Goal: Task Accomplishment & Management: Complete application form

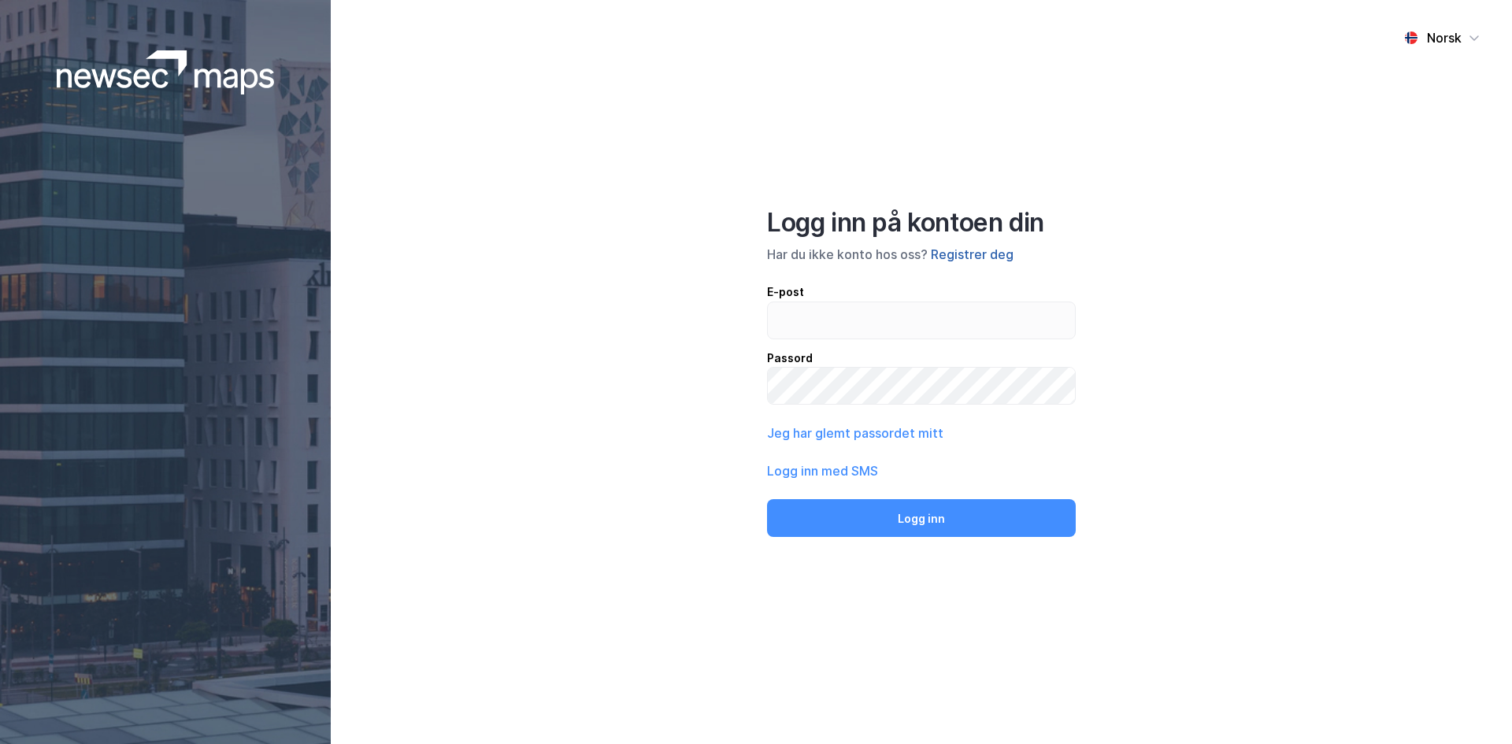
click at [995, 257] on button "Registrer deg" at bounding box center [972, 254] width 83 height 19
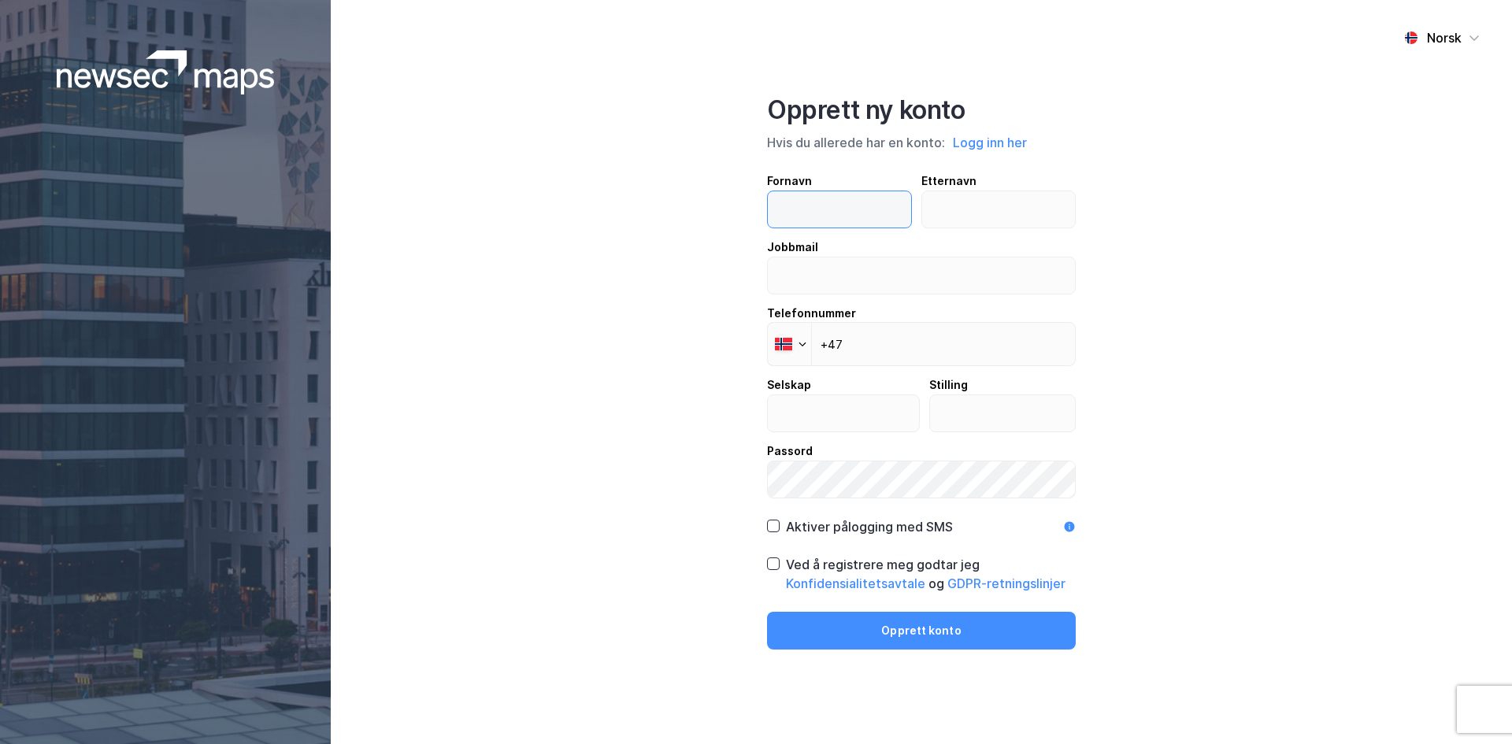
click at [862, 213] on input "text" at bounding box center [839, 209] width 143 height 36
type input "[PERSON_NAME]"
type input "Monsen"
click at [807, 280] on input "email" at bounding box center [921, 276] width 307 height 36
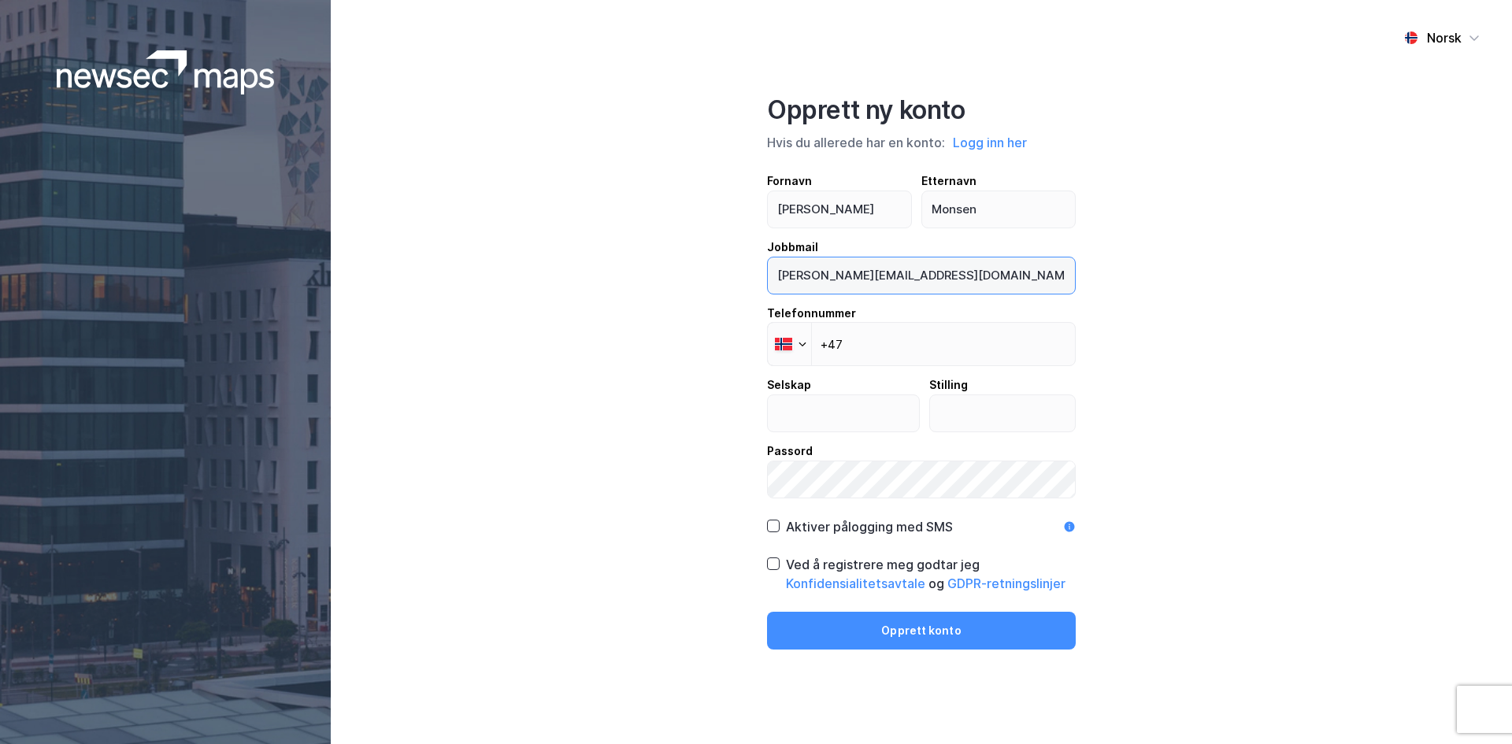
type input "[PERSON_NAME][EMAIL_ADDRESS][DOMAIN_NAME]"
click at [890, 363] on input "+47" at bounding box center [921, 344] width 309 height 44
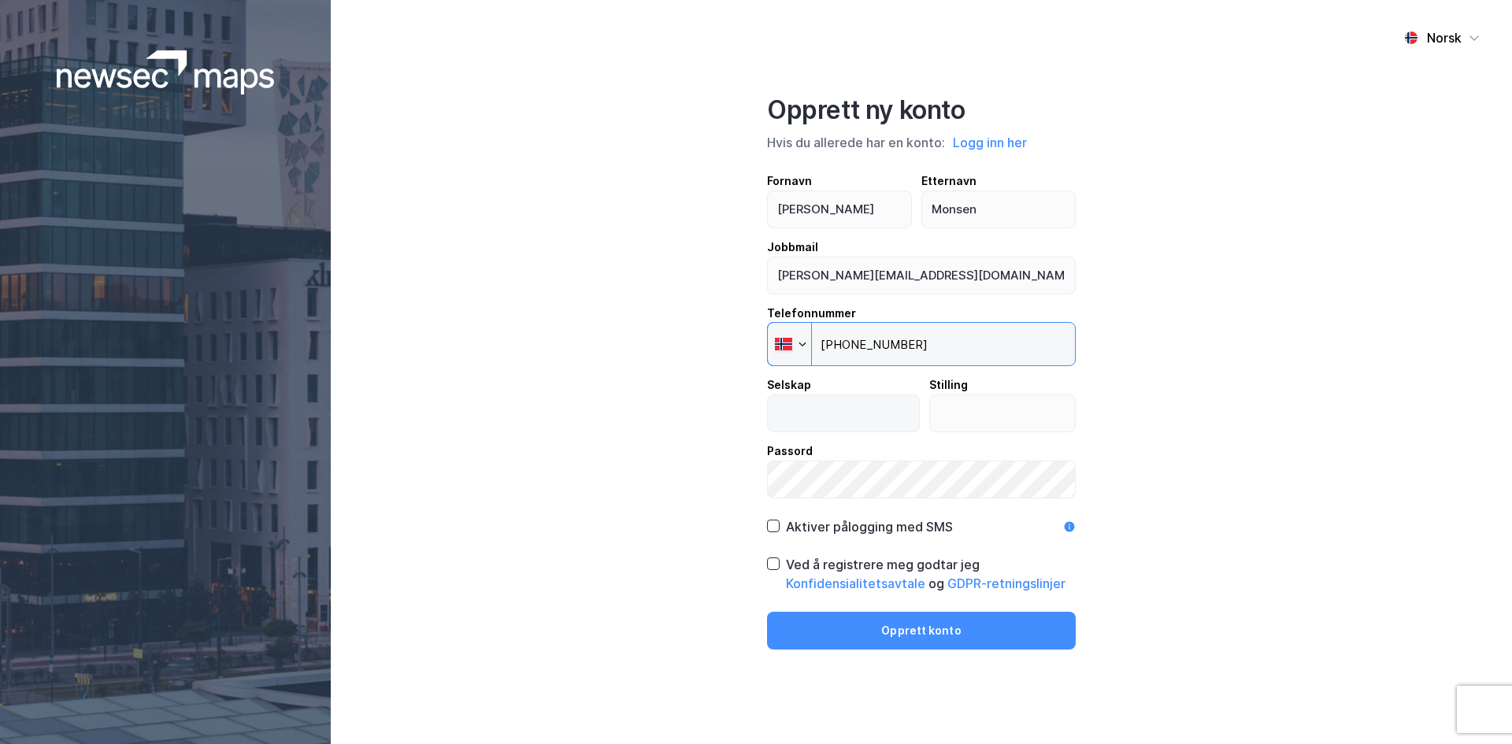
type input "[PHONE_NUMBER]"
click at [812, 406] on input "text" at bounding box center [843, 413] width 151 height 36
type input "Handelsbanken"
type input "Ass. Banksjef"
click at [773, 528] on icon at bounding box center [773, 527] width 9 height 6
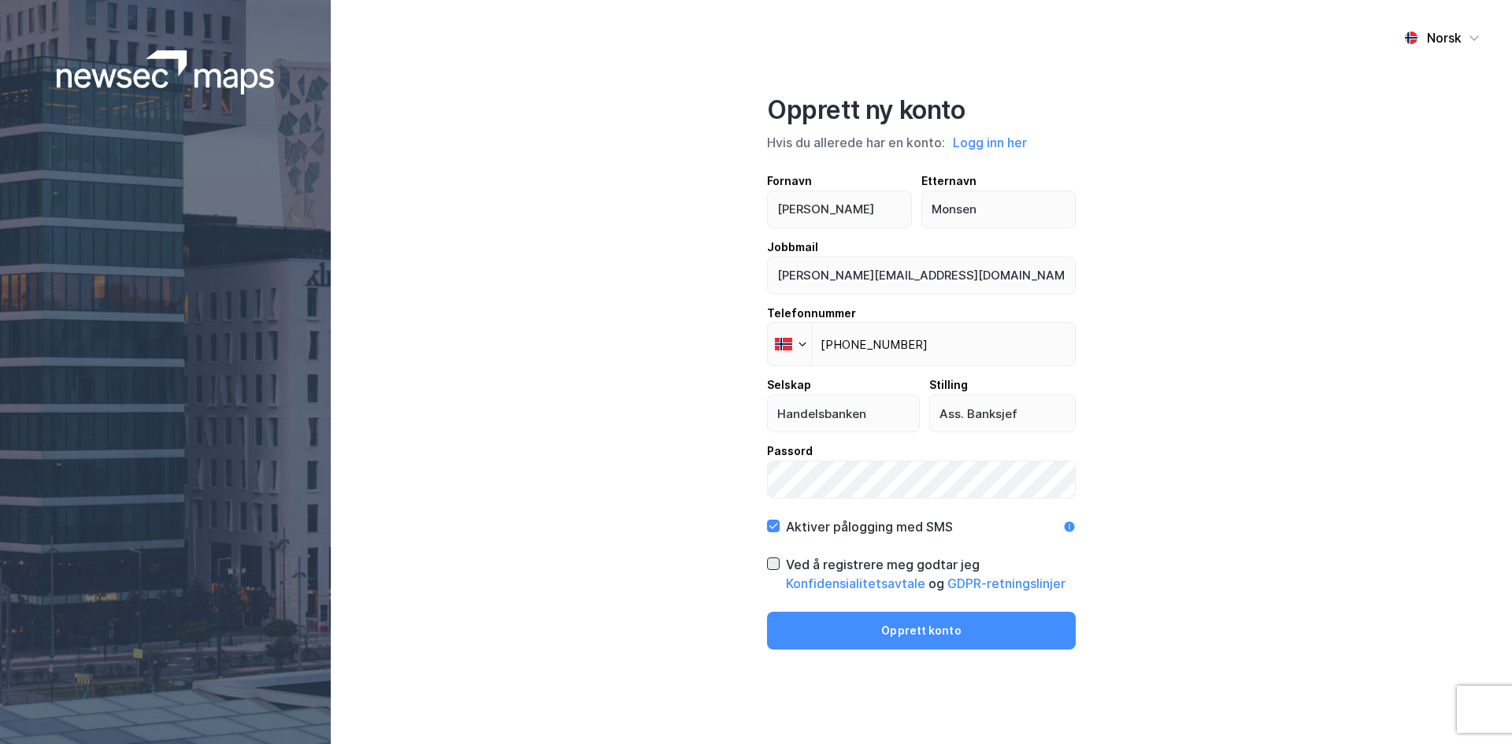
click at [773, 563] on icon at bounding box center [773, 563] width 11 height 11
click at [883, 634] on button "Opprett konto" at bounding box center [921, 631] width 309 height 38
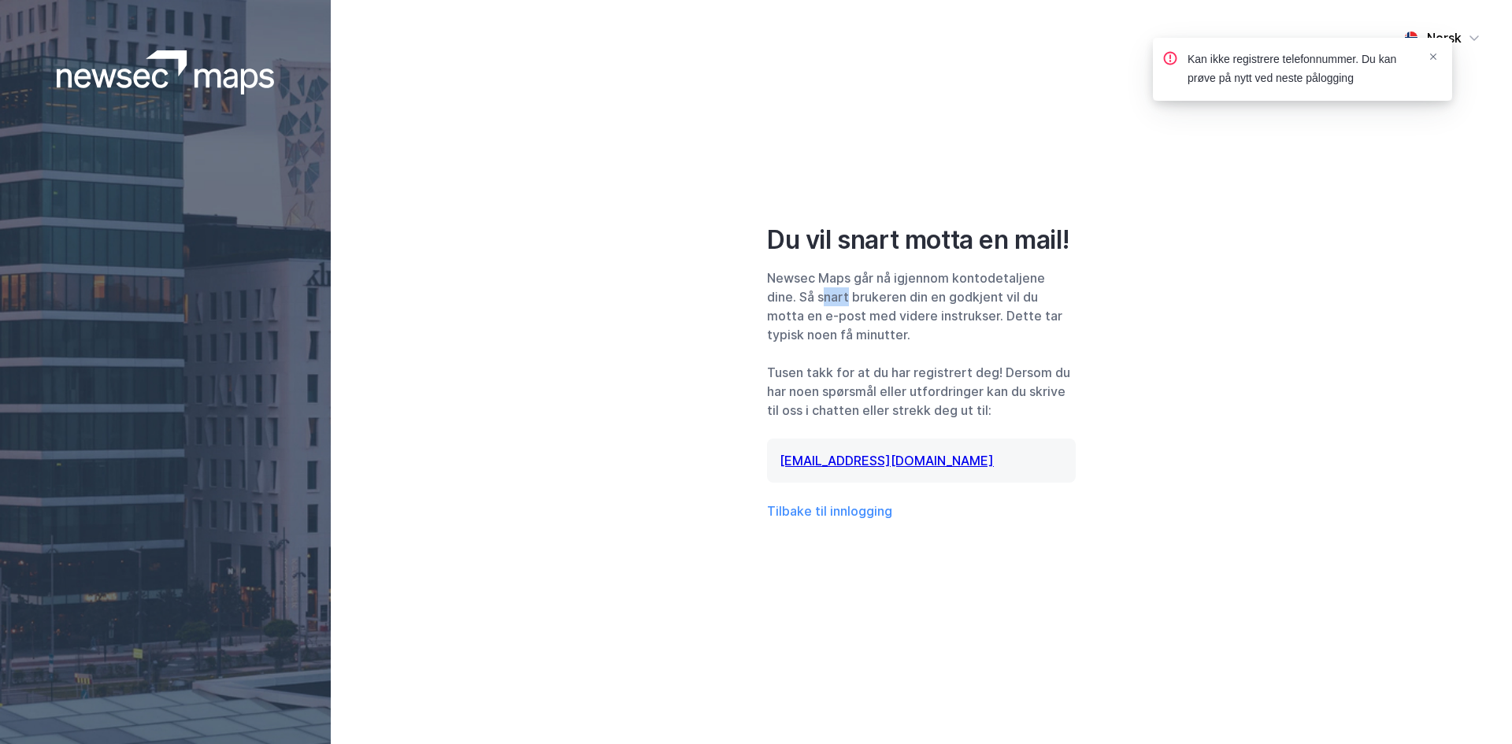
drag, startPoint x: 840, startPoint y: 289, endPoint x: 932, endPoint y: 309, distance: 93.5
click at [894, 305] on div "Newsec Maps går nå igjennom kontodetaljene dine. Så snart brukeren din en godkj…" at bounding box center [921, 307] width 309 height 76
click at [934, 309] on div "Newsec Maps går nå igjennom kontodetaljene dine. Så snart brukeren din en godkj…" at bounding box center [921, 307] width 309 height 76
drag, startPoint x: 889, startPoint y: 290, endPoint x: 892, endPoint y: 316, distance: 26.2
click at [892, 314] on div "Newsec Maps går nå igjennom kontodetaljene dine. Så snart brukeren din en godkj…" at bounding box center [921, 307] width 309 height 76
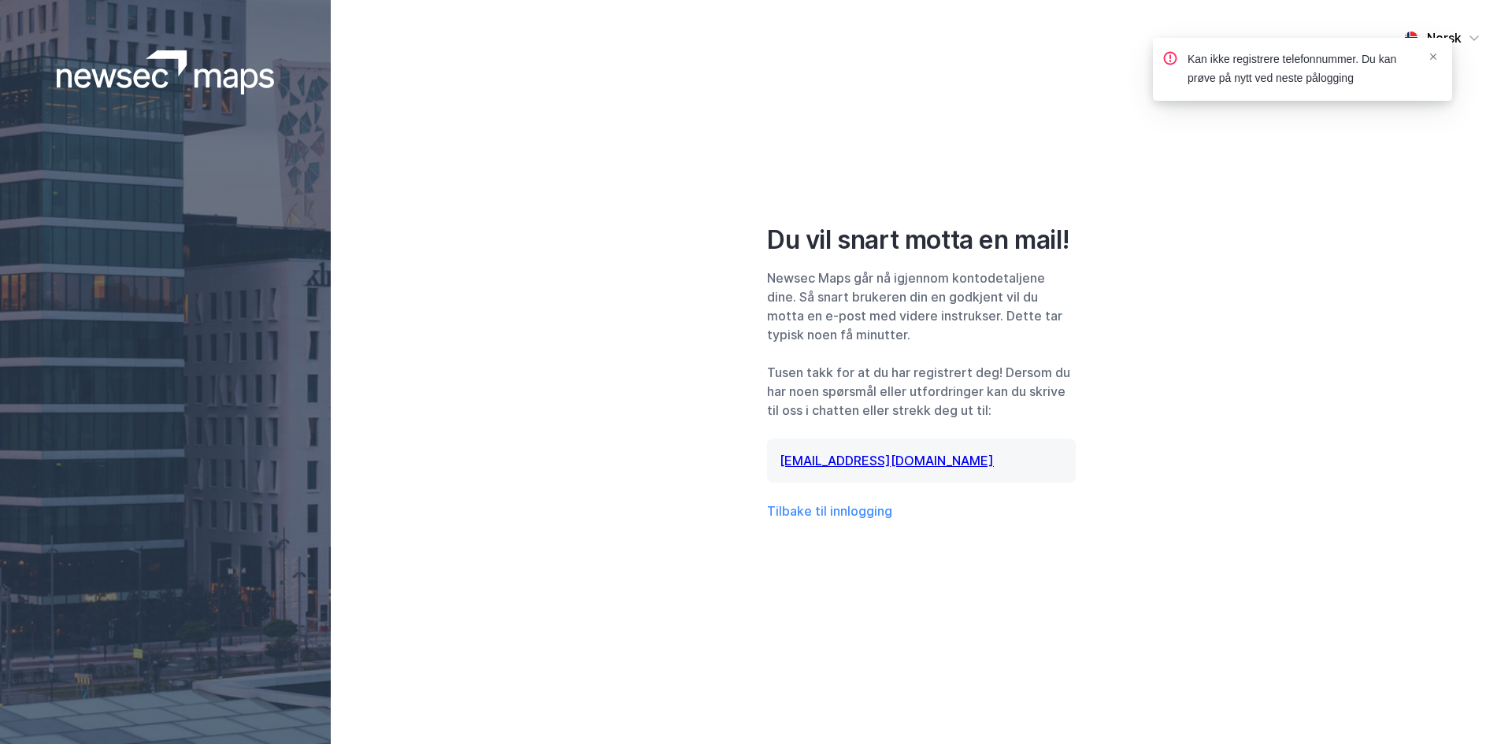
click at [912, 334] on div "Newsec Maps går nå igjennom kontodetaljene dine. Så snart brukeren din en godkj…" at bounding box center [921, 307] width 309 height 76
drag, startPoint x: 888, startPoint y: 321, endPoint x: 901, endPoint y: 332, distance: 17.9
click at [888, 324] on div "Newsec Maps går nå igjennom kontodetaljene dine. Så snart brukeren din en godkj…" at bounding box center [921, 307] width 309 height 76
click at [901, 332] on div "Newsec Maps går nå igjennom kontodetaljene dine. Så snart brukeren din en godkj…" at bounding box center [921, 307] width 309 height 76
drag, startPoint x: 800, startPoint y: 296, endPoint x: 855, endPoint y: 354, distance: 79.7
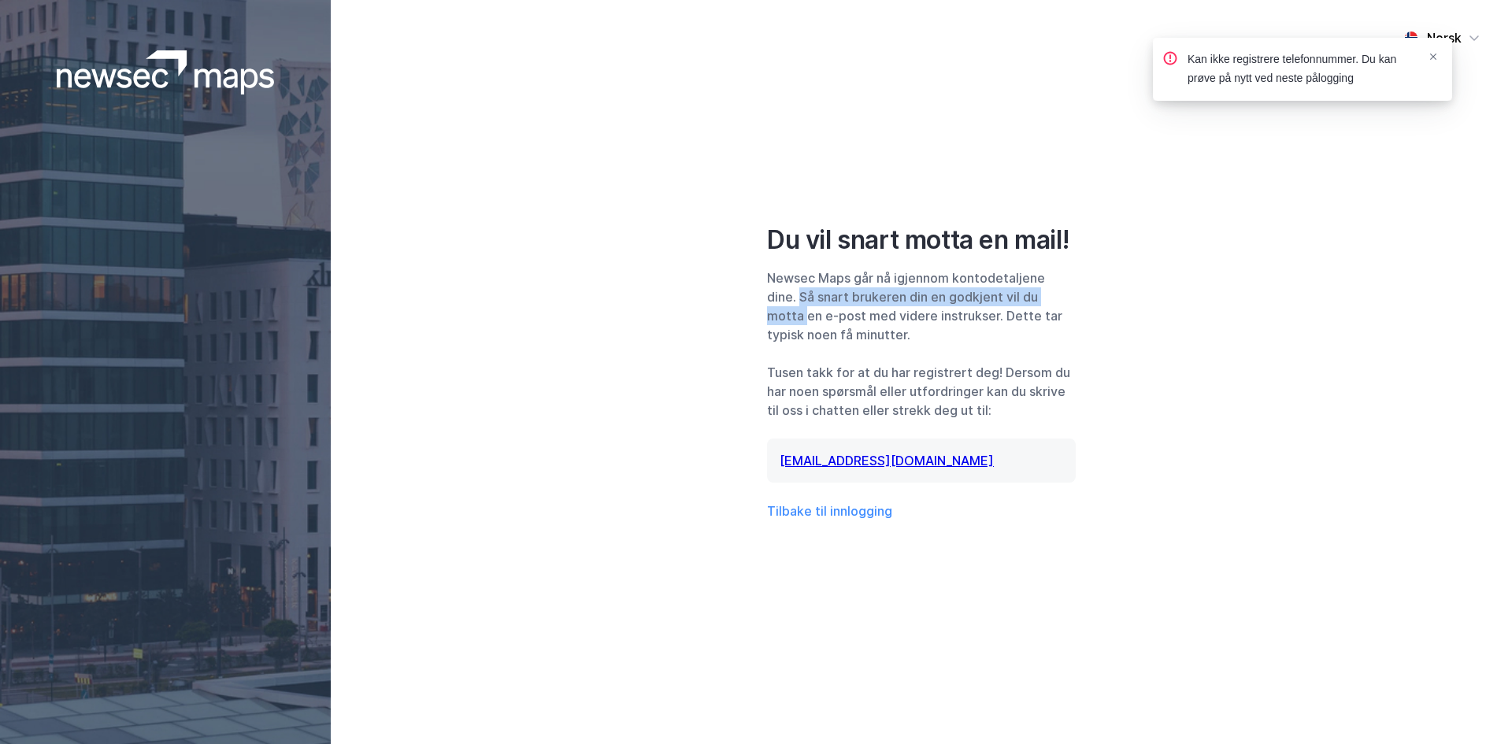
click at [810, 327] on div "Newsec Maps går nå igjennom kontodetaljene dine. Så snart brukeren din en godkj…" at bounding box center [921, 307] width 309 height 76
click at [855, 354] on div "Du vil snart motta en mail! Newsec Maps går nå igjennom kontodetaljene dine. Så…" at bounding box center [921, 372] width 309 height 296
drag, startPoint x: 840, startPoint y: 313, endPoint x: 845, endPoint y: 327, distance: 14.5
click at [843, 325] on div "Newsec Maps går nå igjennom kontodetaljene dine. Så snart brukeren din en godkj…" at bounding box center [921, 307] width 309 height 76
click at [869, 339] on div "Newsec Maps går nå igjennom kontodetaljene dine. Så snart brukeren din en godkj…" at bounding box center [921, 307] width 309 height 76
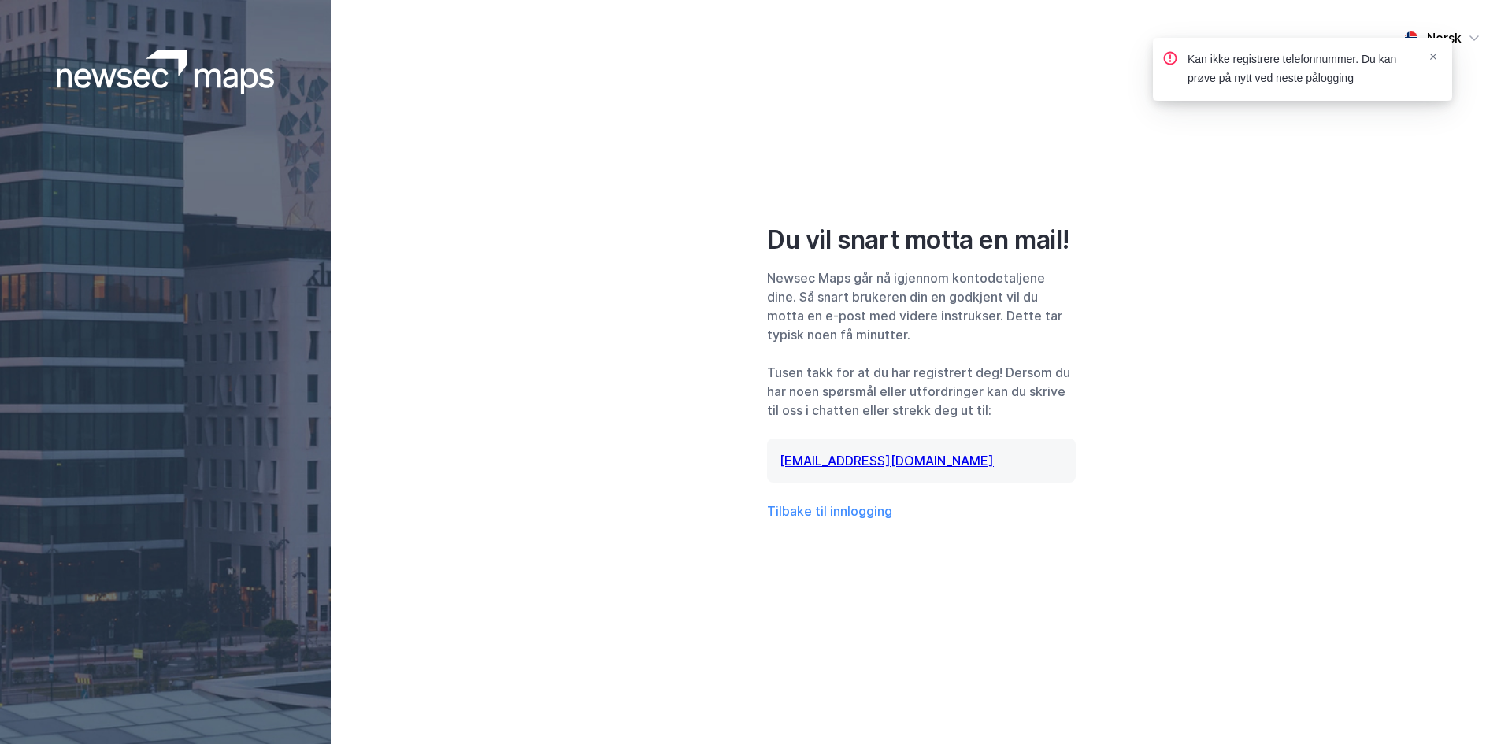
drag, startPoint x: 822, startPoint y: 298, endPoint x: 858, endPoint y: 337, distance: 52.4
click at [843, 328] on div "Newsec Maps går nå igjennom kontodetaljene dine. Så snart brukeren din en godkj…" at bounding box center [921, 307] width 309 height 76
click at [868, 340] on div "Newsec Maps går nå igjennom kontodetaljene dine. Så snart brukeren din en godkj…" at bounding box center [921, 307] width 309 height 76
drag, startPoint x: 853, startPoint y: 327, endPoint x: 869, endPoint y: 345, distance: 24.0
click at [869, 345] on div "Du vil snart motta en mail! Newsec Maps går nå igjennom kontodetaljene dine. Så…" at bounding box center [921, 372] width 309 height 296
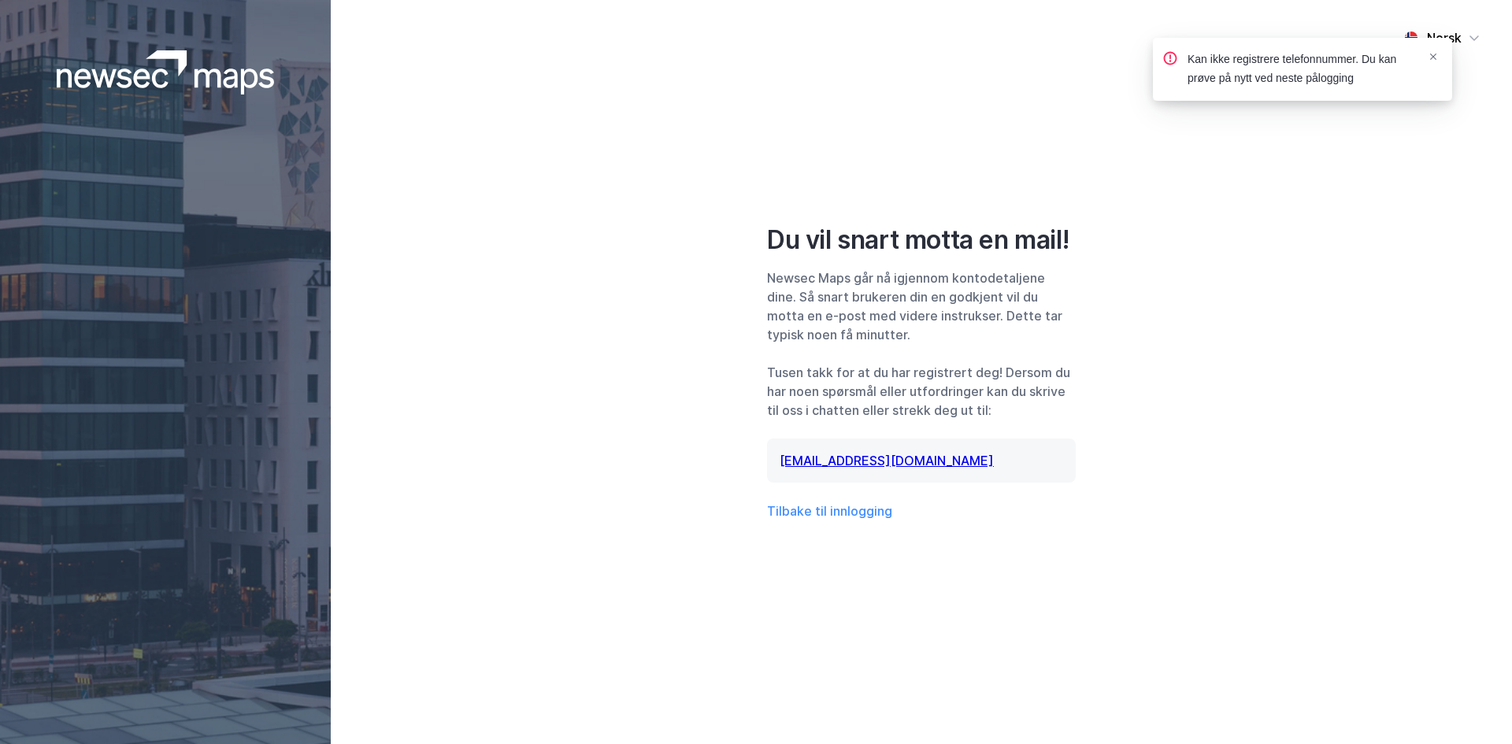
click at [883, 354] on div "Du vil snart motta en mail! Newsec Maps går nå igjennom kontodetaljene dine. Så…" at bounding box center [921, 372] width 309 height 296
click at [875, 385] on div "Tusen takk for at du har registrert deg! Dersom du har noen spørsmål eller utfo…" at bounding box center [921, 391] width 309 height 57
click at [1431, 57] on icon "Notifications Alt+T" at bounding box center [1433, 56] width 9 height 9
